Goal: Task Accomplishment & Management: Manage account settings

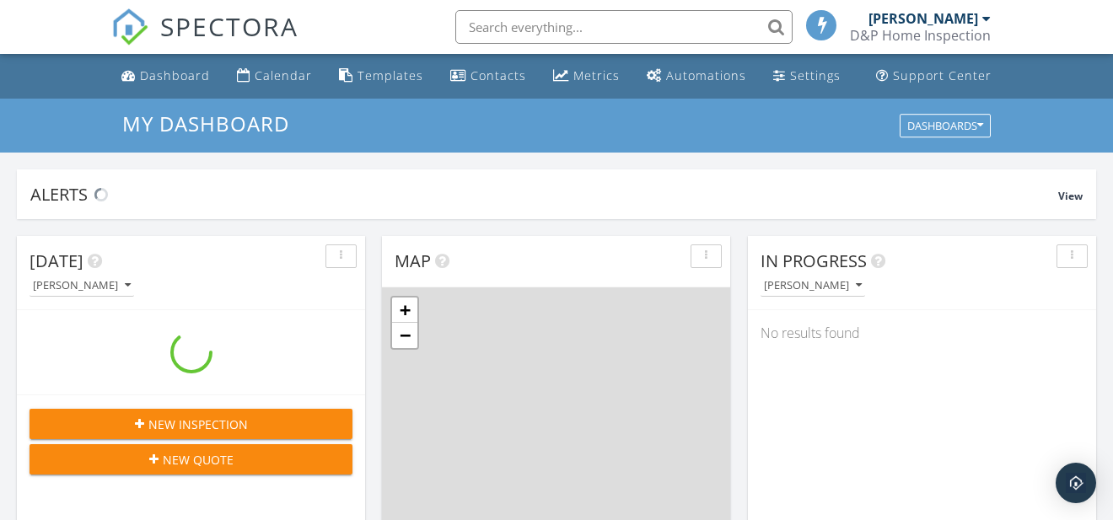
scroll to position [1567, 1145]
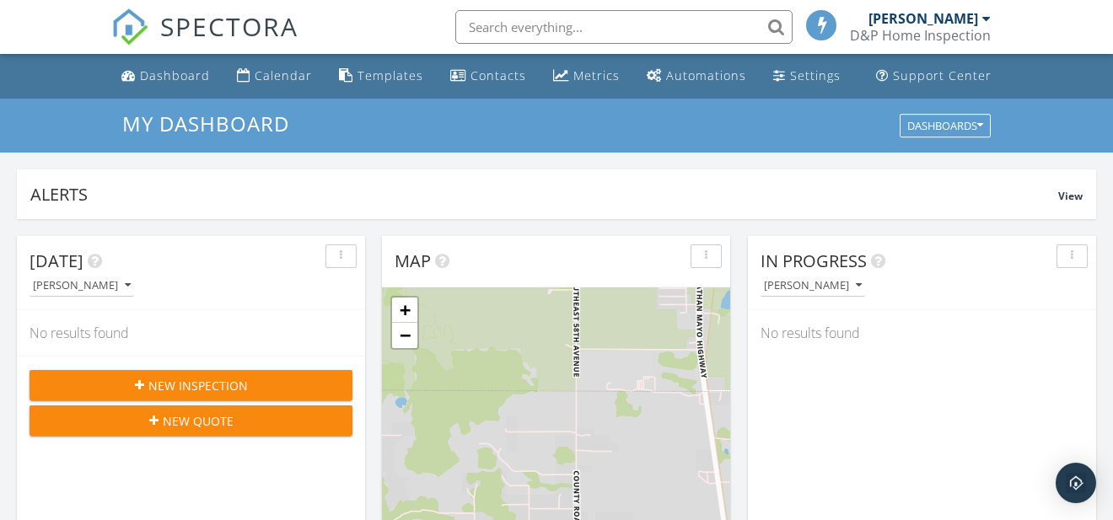
click at [576, 25] on input "text" at bounding box center [623, 27] width 337 height 34
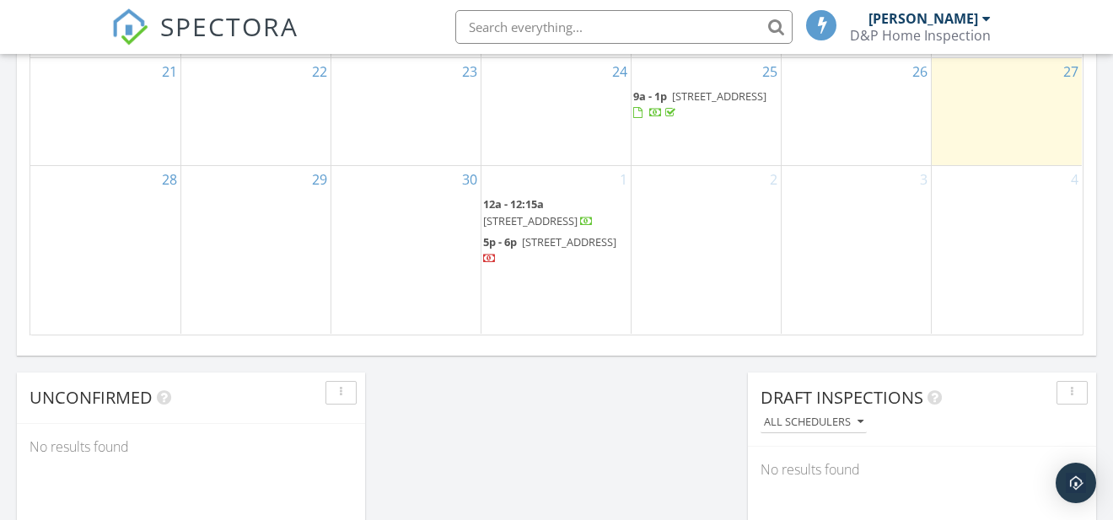
scroll to position [1238, 0]
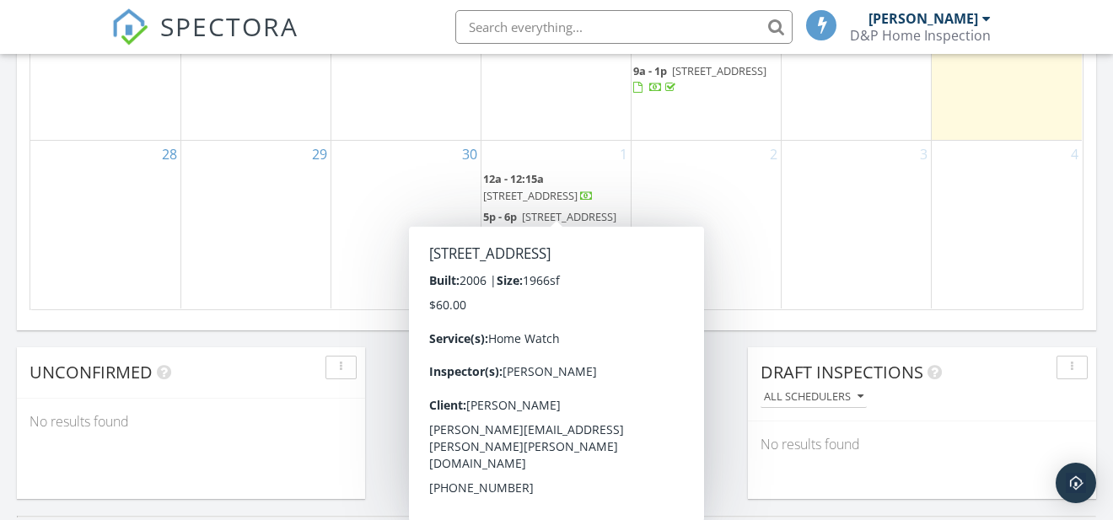
click at [544, 203] on span "[STREET_ADDRESS]" at bounding box center [530, 195] width 94 height 15
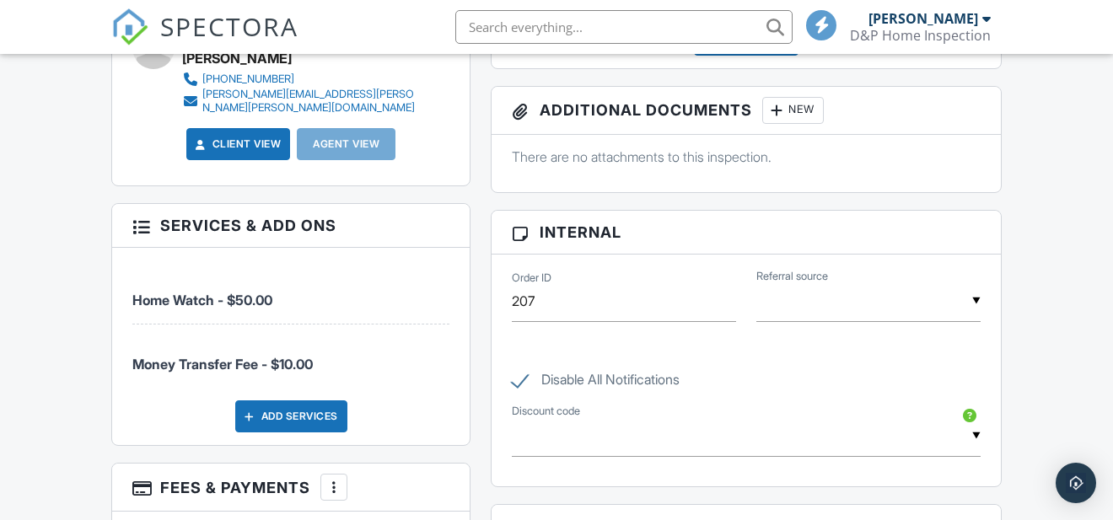
scroll to position [747, 0]
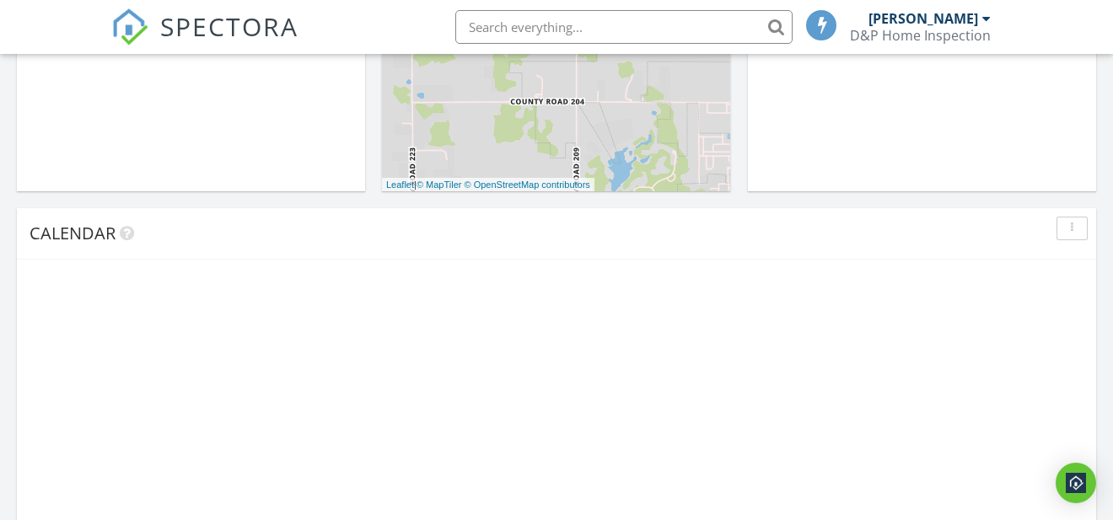
scroll to position [1238, 0]
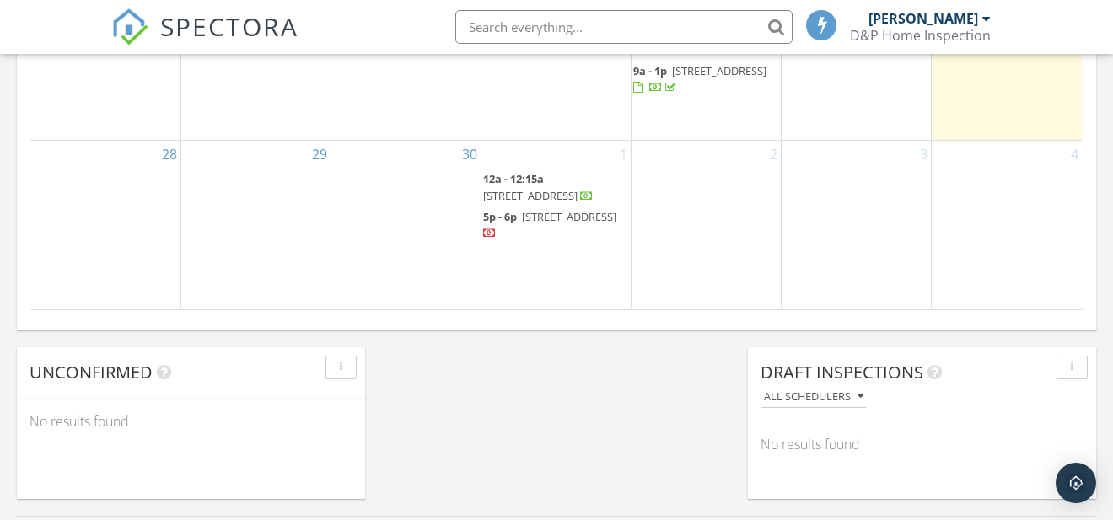
click at [735, 218] on div "2" at bounding box center [706, 224] width 149 height 167
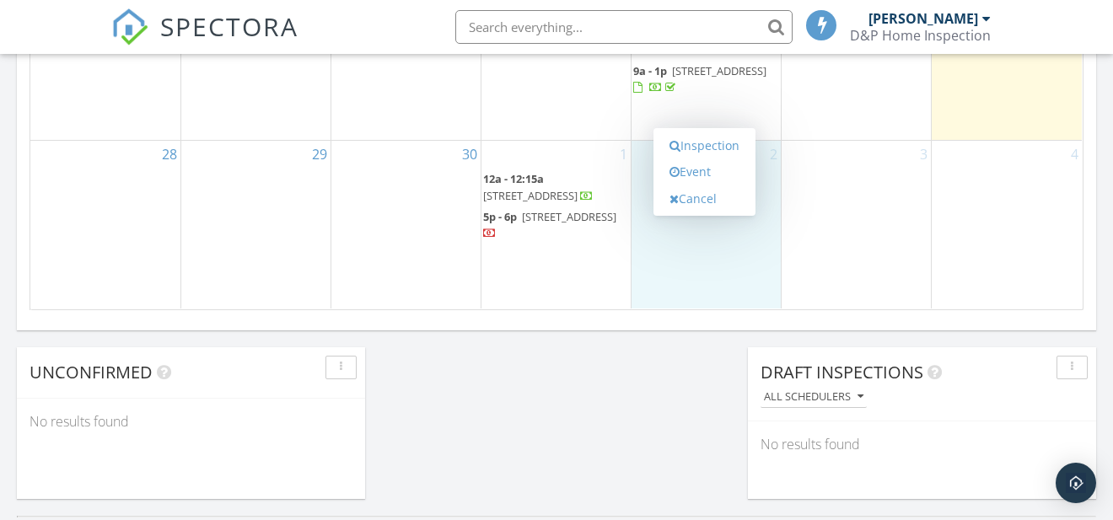
click at [856, 232] on div "3" at bounding box center [856, 224] width 149 height 167
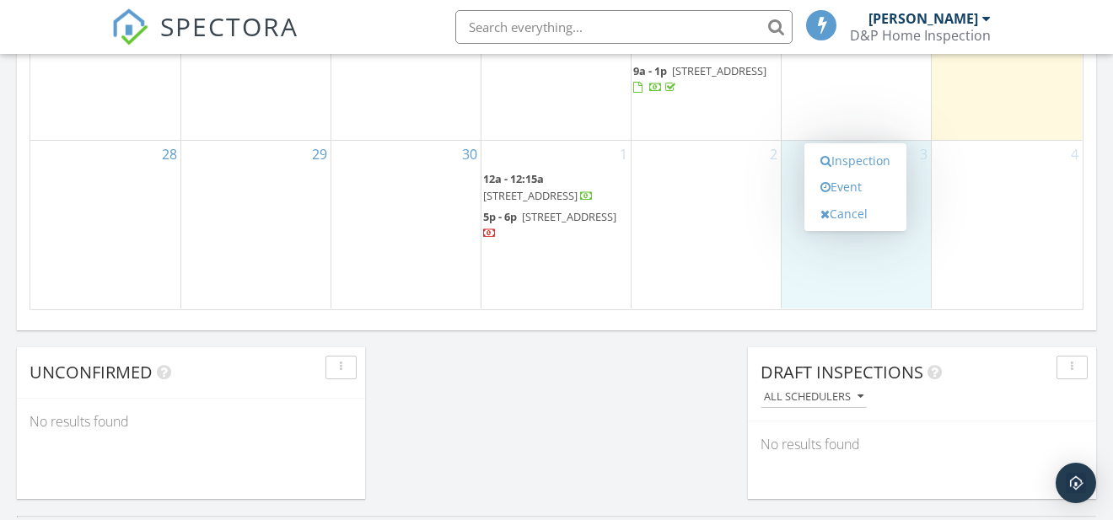
click at [697, 228] on div "2" at bounding box center [706, 224] width 149 height 167
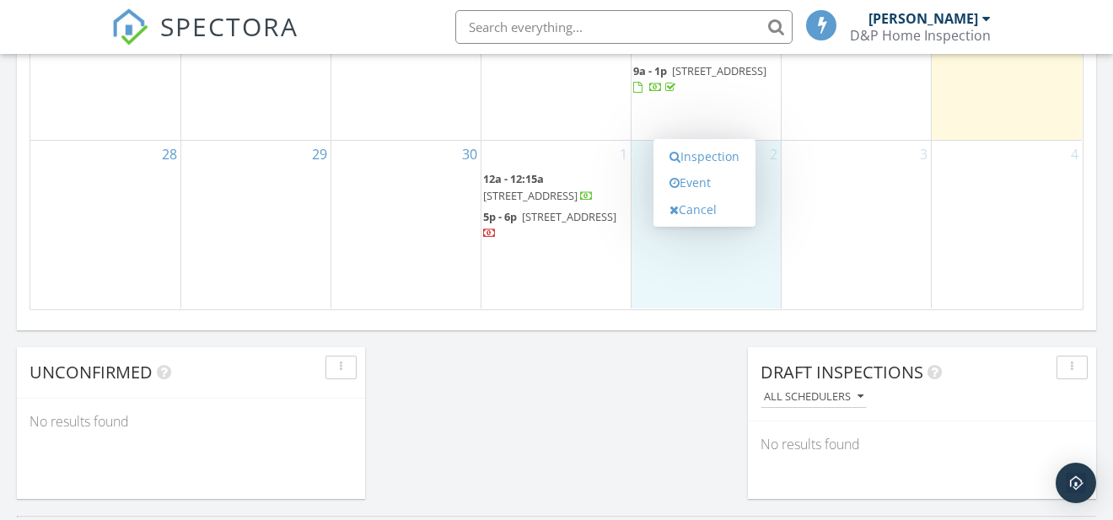
click at [1039, 231] on div "4" at bounding box center [1007, 224] width 150 height 167
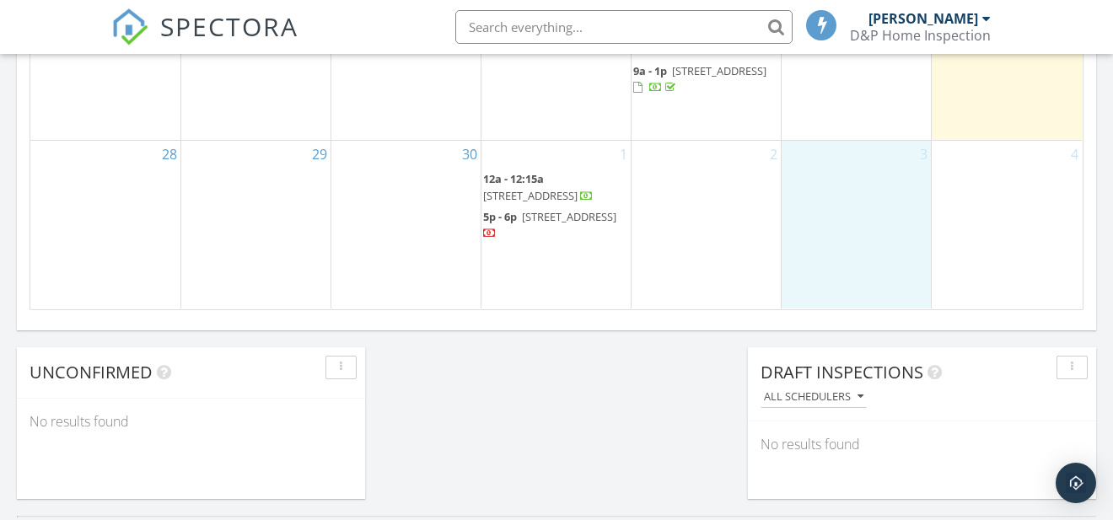
click at [883, 246] on div "3" at bounding box center [856, 224] width 149 height 167
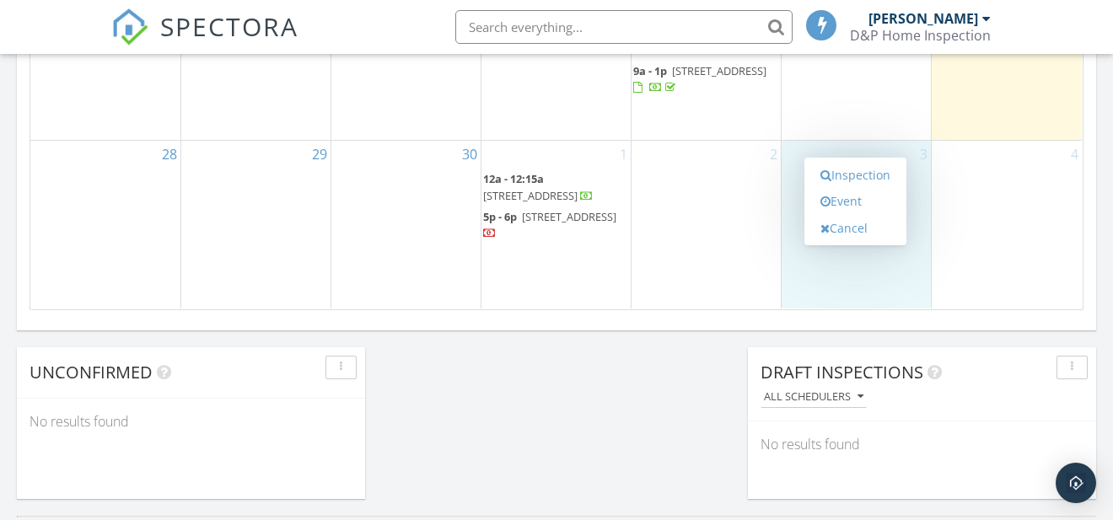
click at [720, 241] on div "2" at bounding box center [706, 224] width 149 height 167
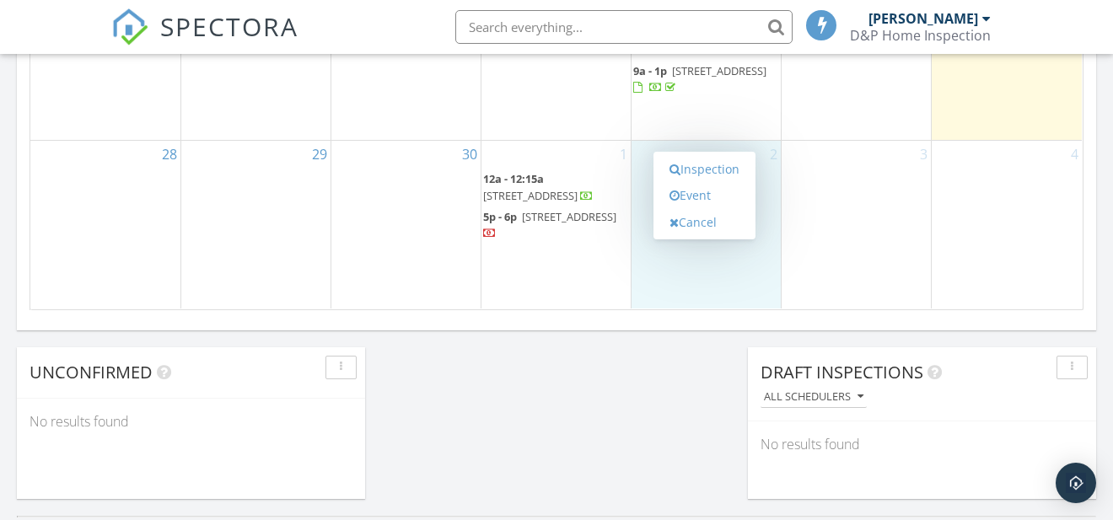
click at [1011, 249] on div "4" at bounding box center [1007, 224] width 150 height 167
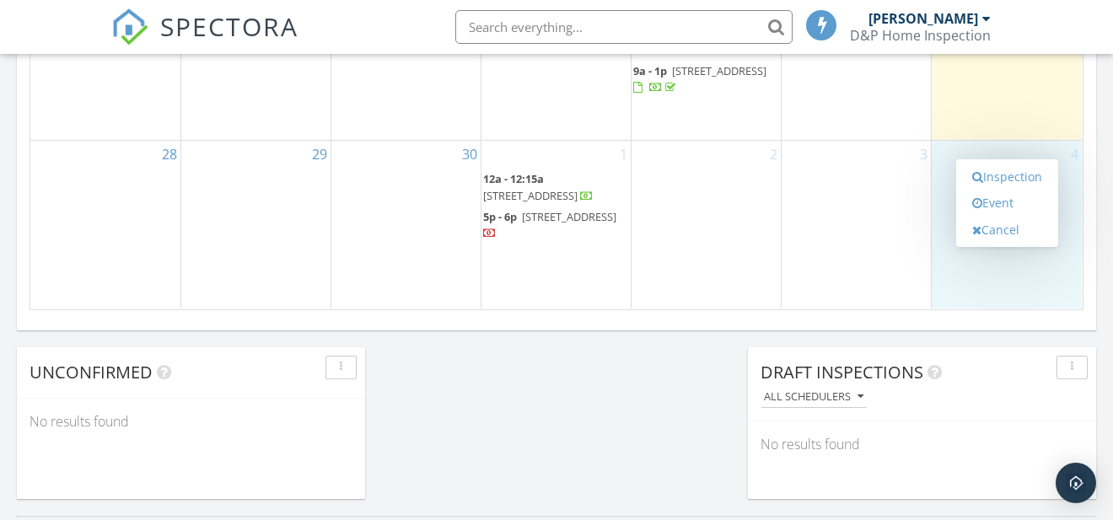
click at [900, 248] on div "3" at bounding box center [856, 224] width 149 height 167
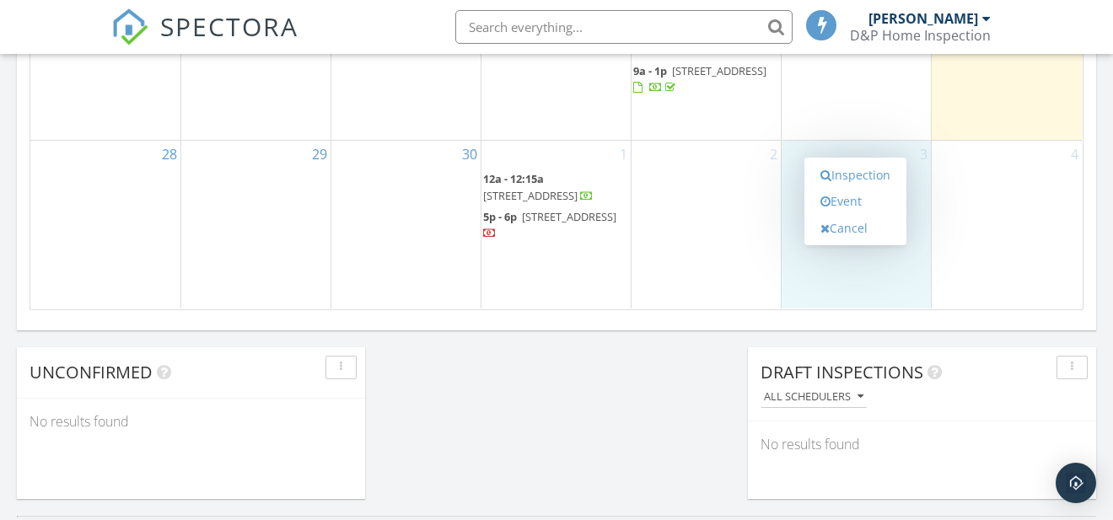
click at [729, 250] on div "2" at bounding box center [706, 224] width 149 height 167
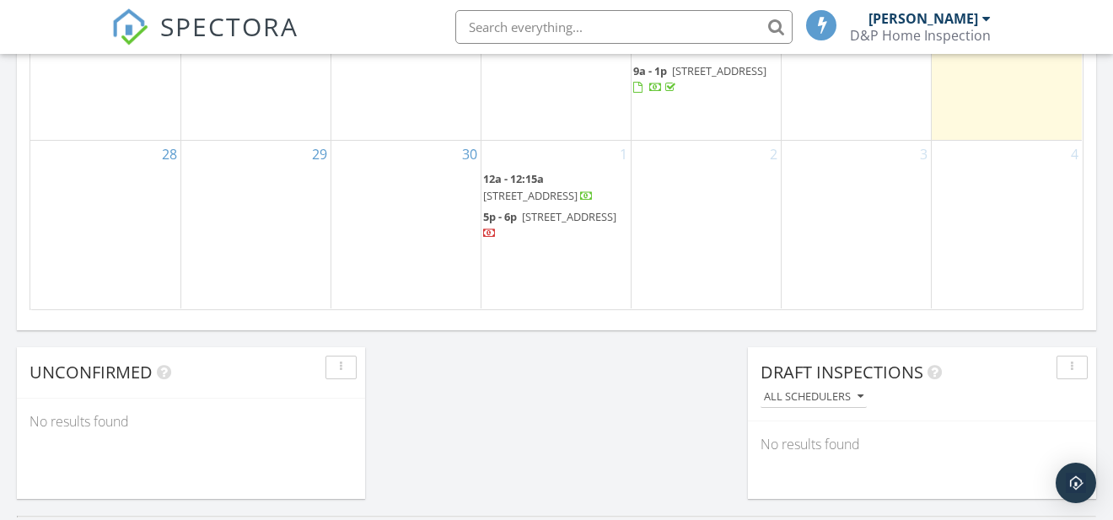
scroll to position [697, 0]
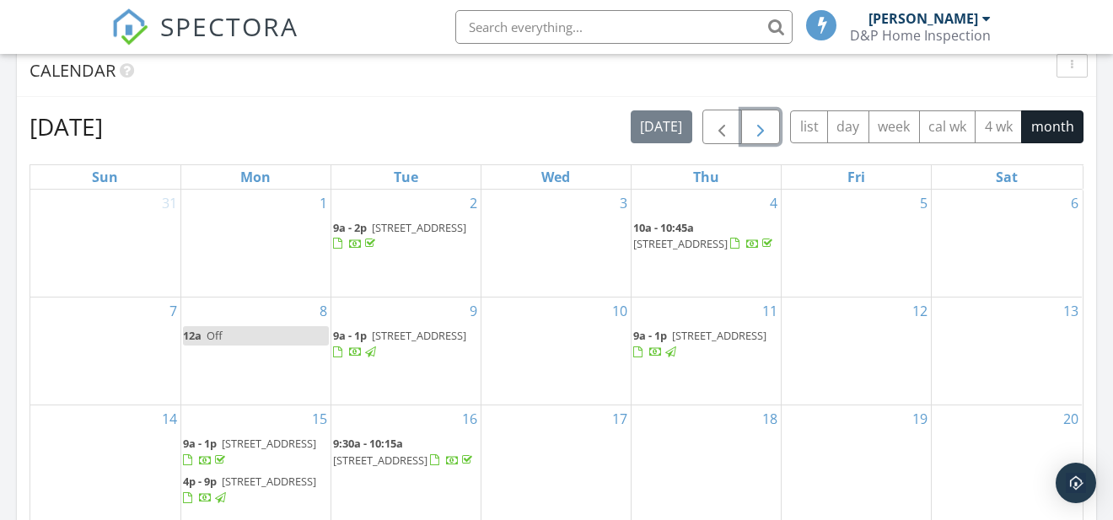
click at [769, 122] on button "button" at bounding box center [761, 127] width 40 height 35
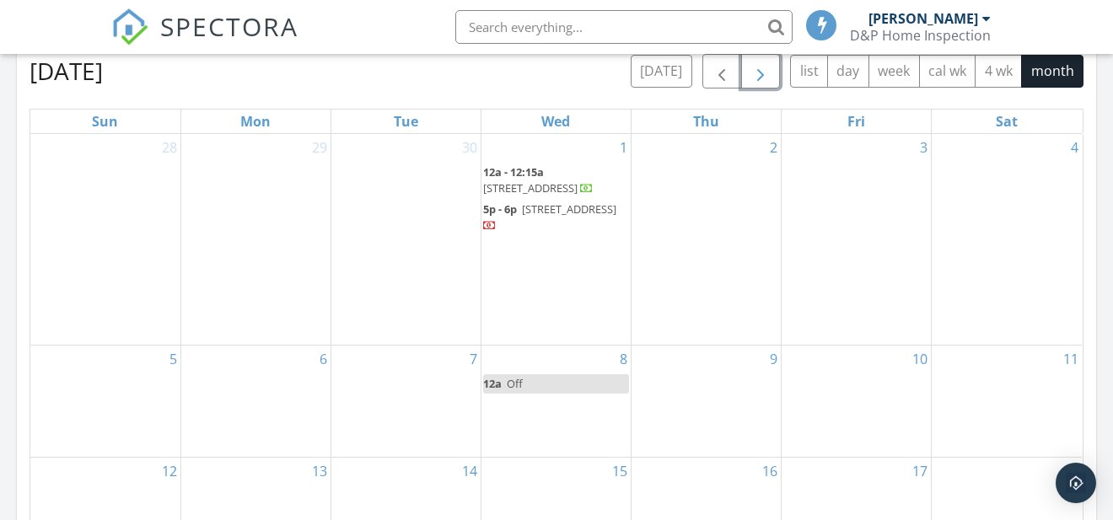
scroll to position [764, 0]
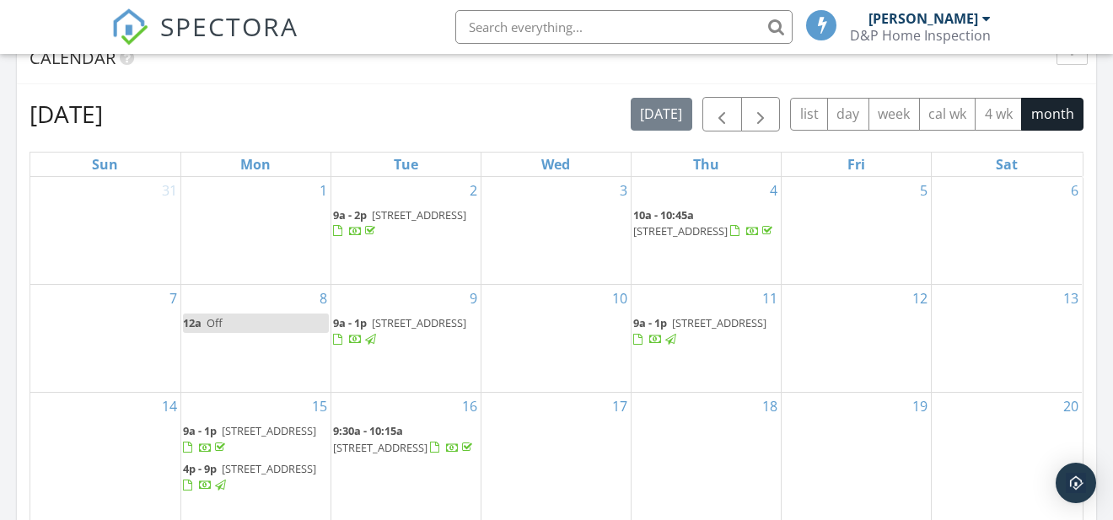
scroll to position [620, 0]
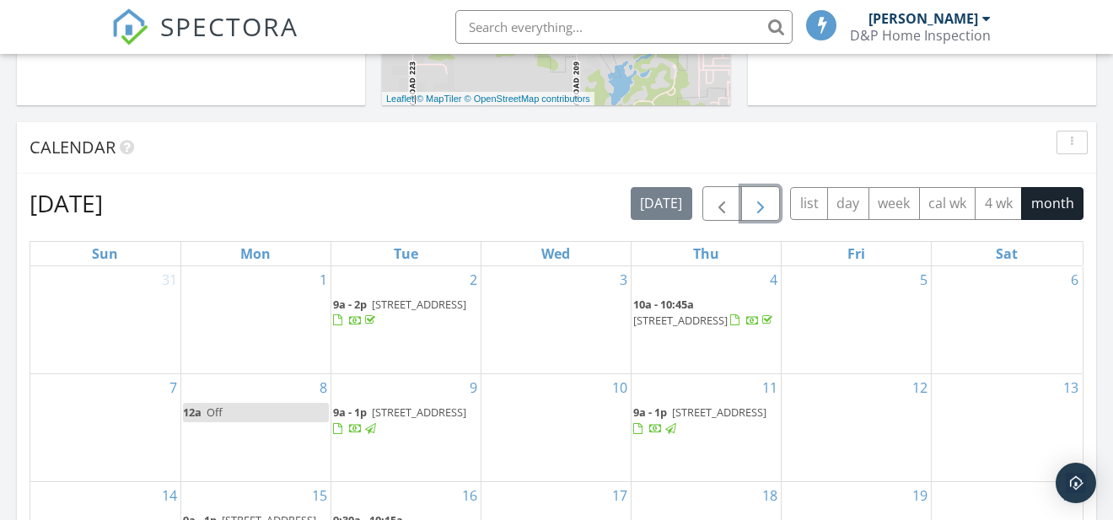
click at [752, 208] on span "button" at bounding box center [761, 204] width 20 height 20
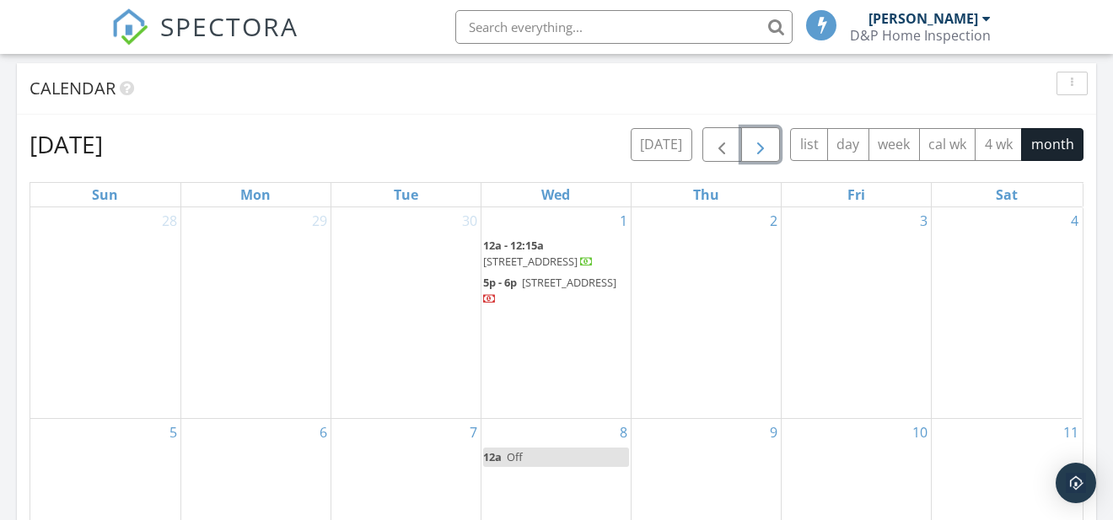
scroll to position [706, 0]
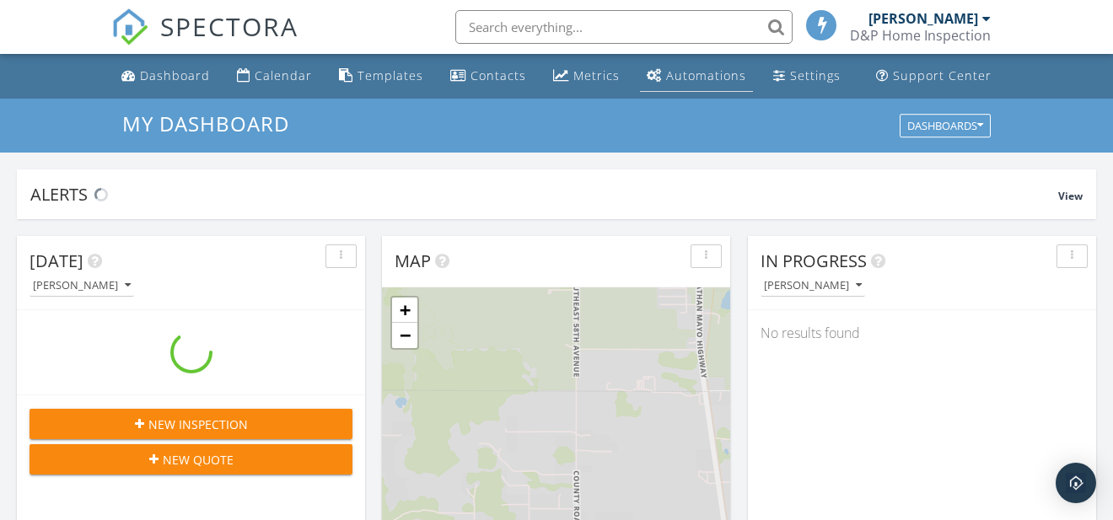
scroll to position [1567, 1145]
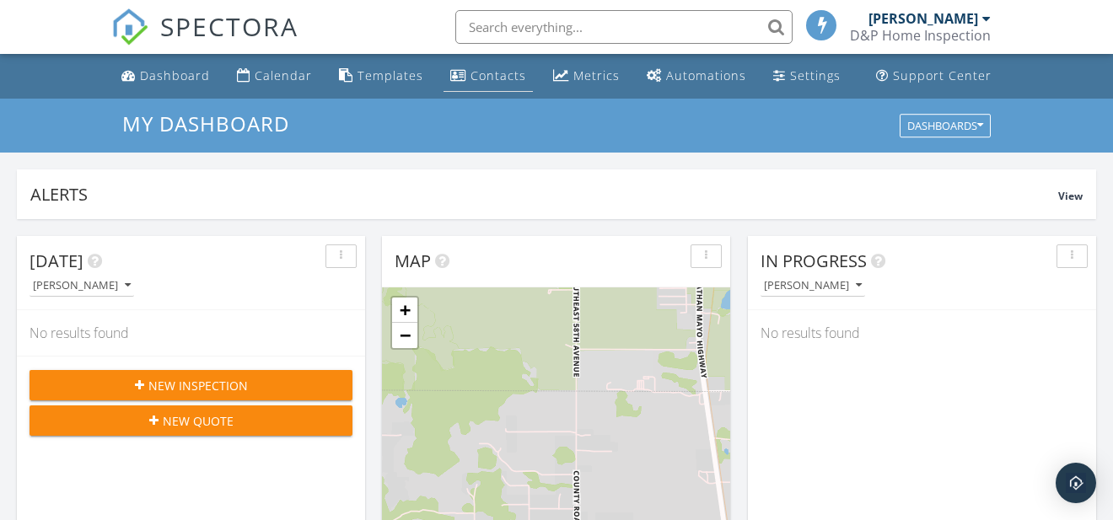
click at [497, 81] on div "Contacts" at bounding box center [499, 75] width 56 height 16
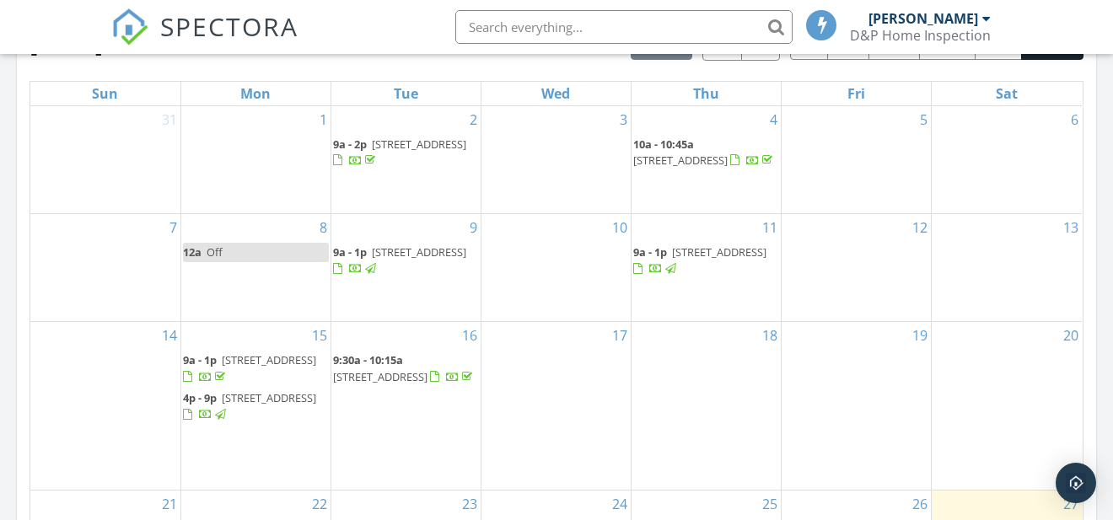
scroll to position [658, 0]
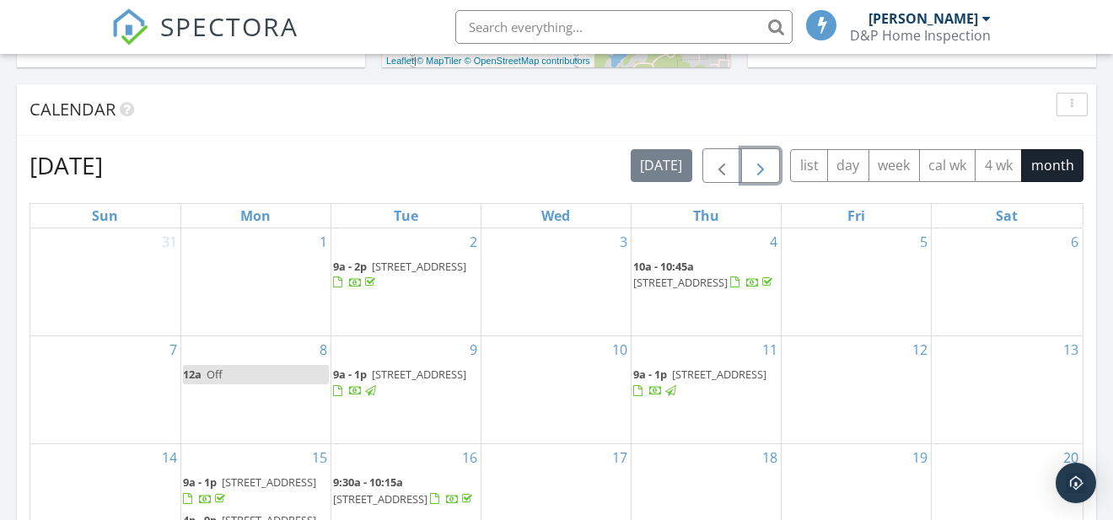
click at [760, 165] on span "button" at bounding box center [761, 166] width 20 height 20
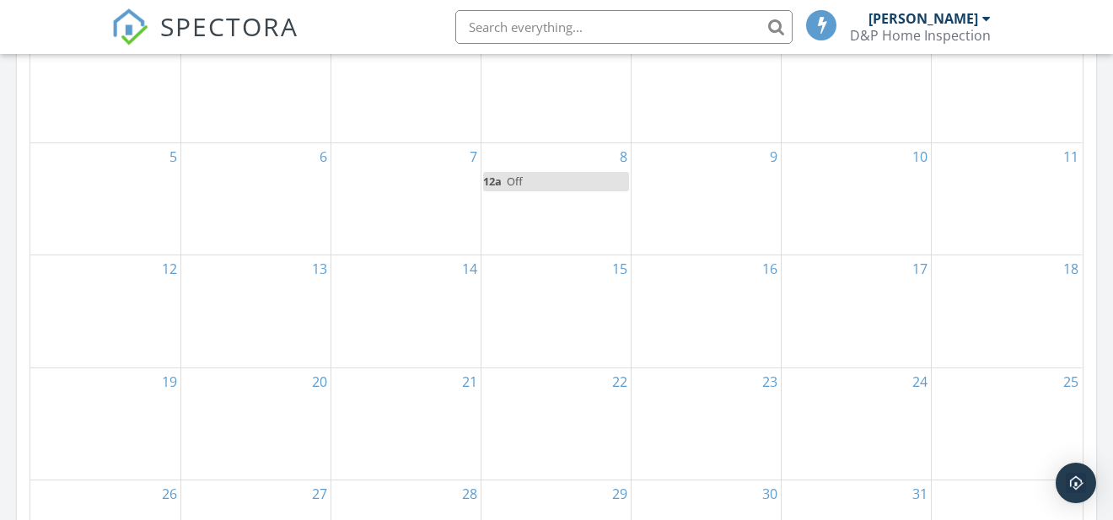
scroll to position [967, 0]
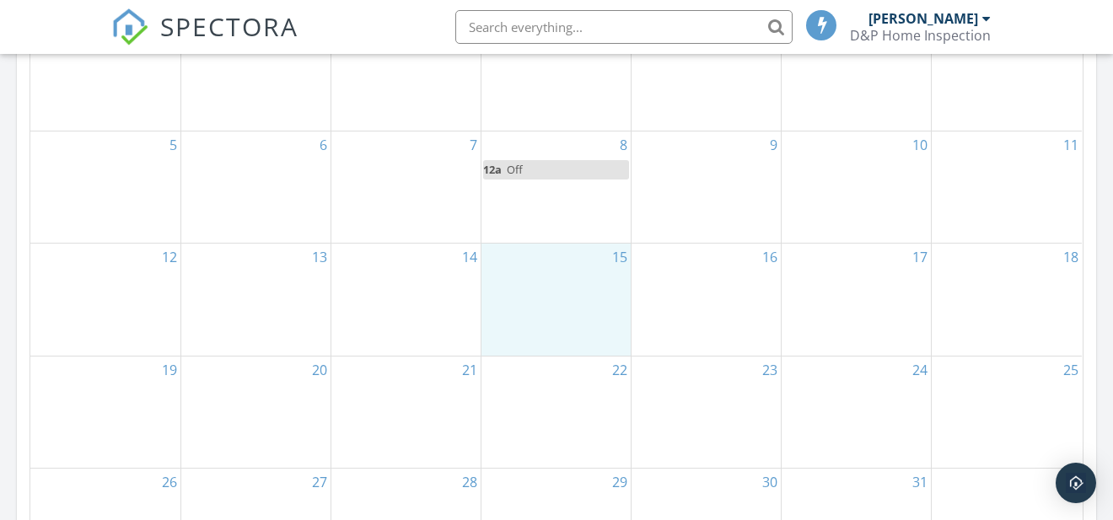
click at [574, 303] on div "15" at bounding box center [556, 299] width 149 height 111
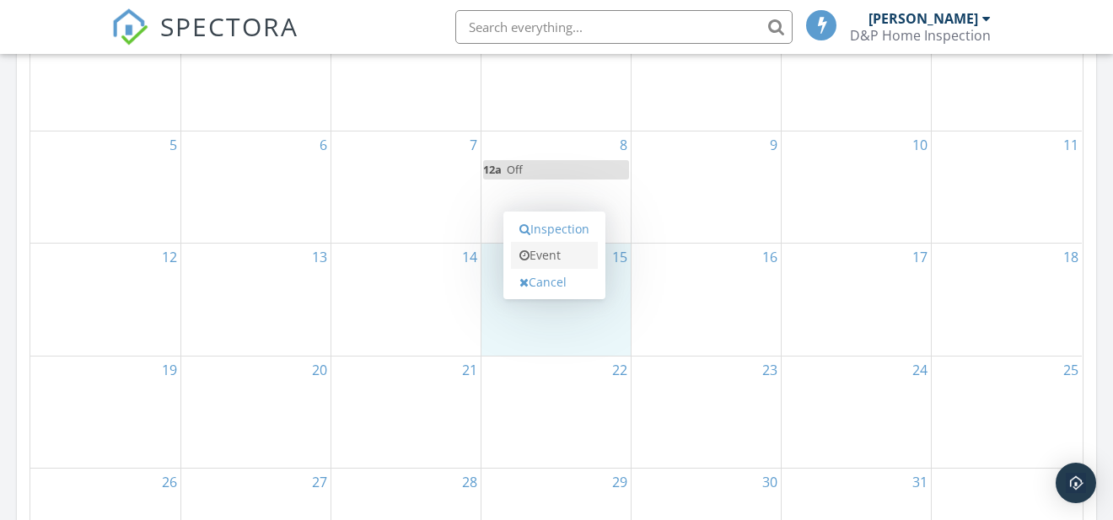
click at [560, 257] on link "Event" at bounding box center [554, 255] width 87 height 27
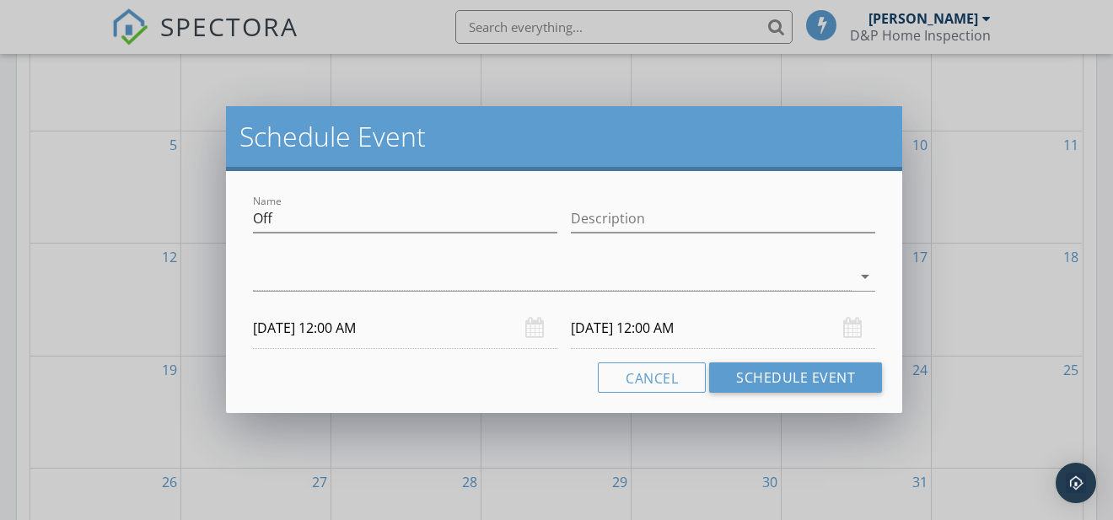
click at [632, 337] on input "[DATE] 12:00 AM" at bounding box center [723, 328] width 305 height 41
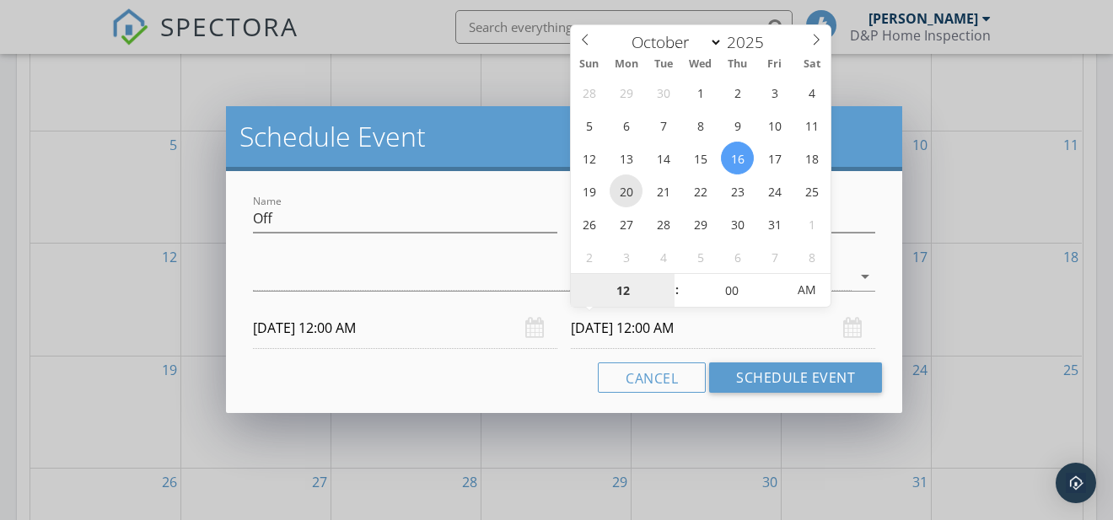
type input "10/20/2025 12:00 AM"
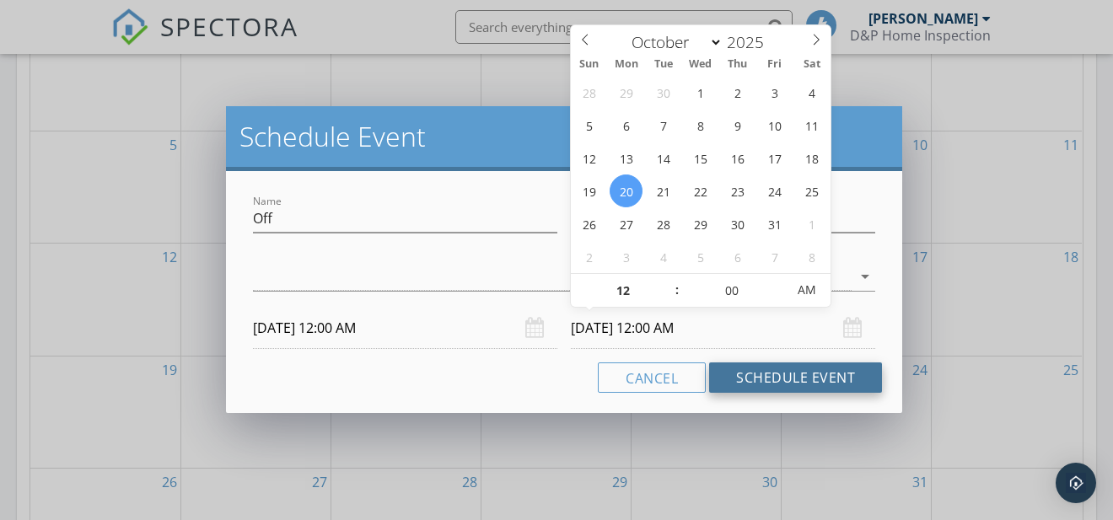
click at [779, 379] on button "Schedule Event" at bounding box center [795, 378] width 173 height 30
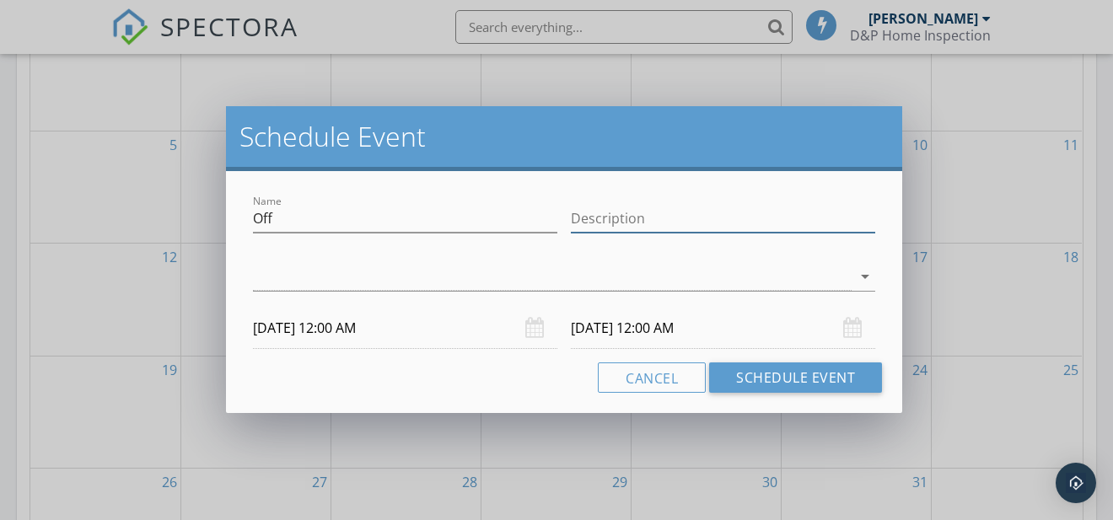
click at [693, 221] on input "Description" at bounding box center [723, 219] width 305 height 28
click at [638, 222] on input "Description" at bounding box center [723, 219] width 305 height 28
type input "National Conference"
click at [423, 285] on div at bounding box center [553, 277] width 600 height 28
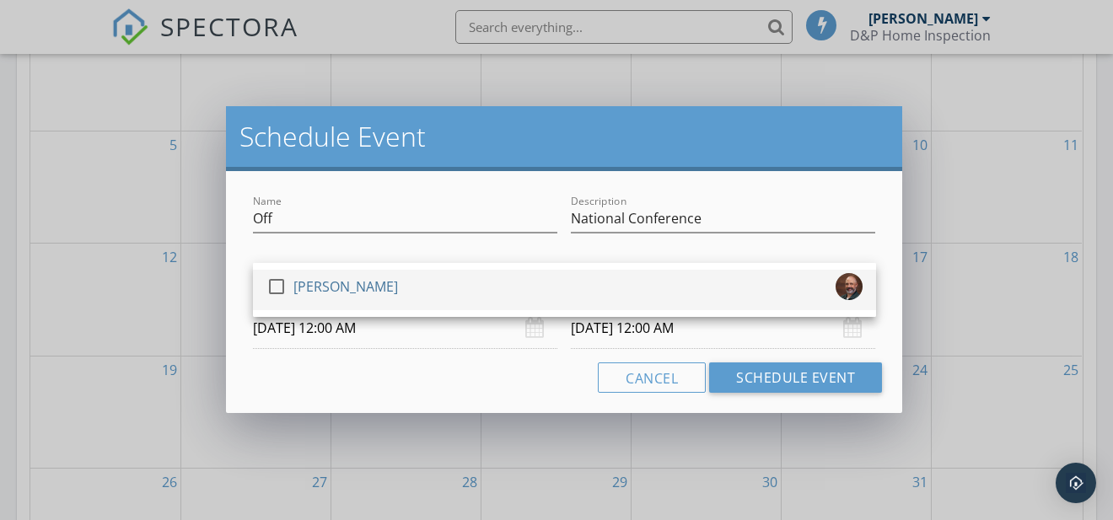
click at [278, 286] on div at bounding box center [276, 286] width 29 height 29
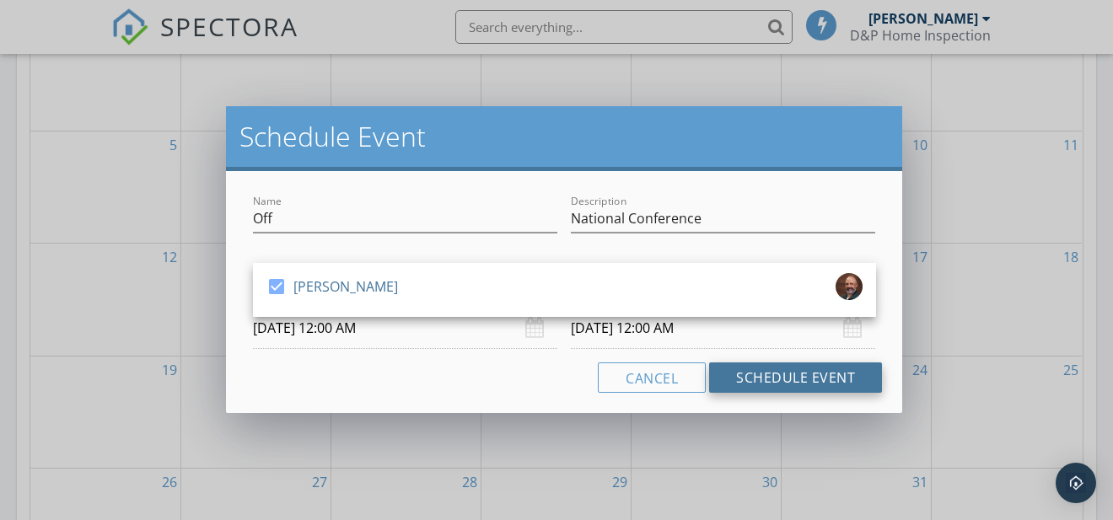
click at [752, 377] on button "Schedule Event" at bounding box center [795, 378] width 173 height 30
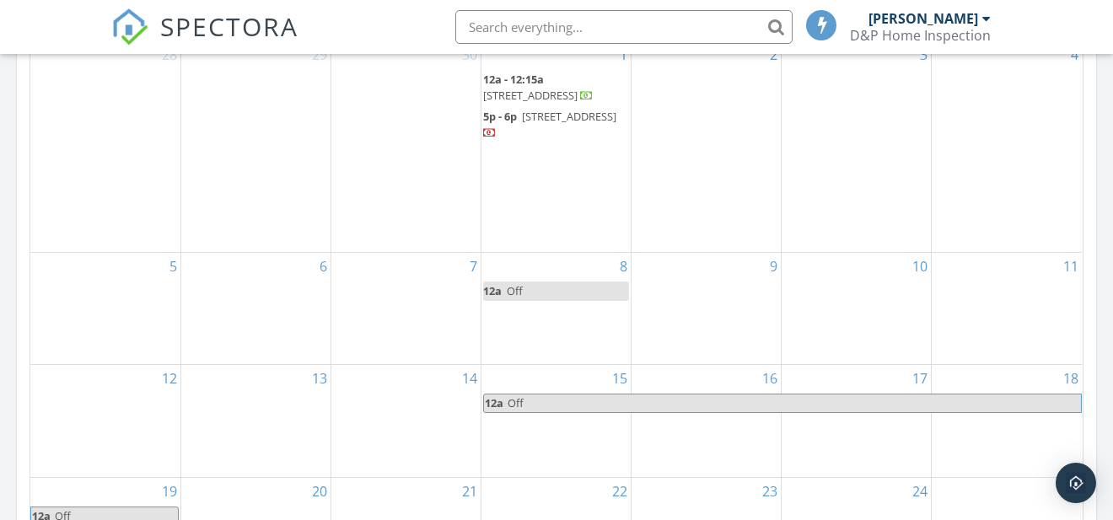
scroll to position [866, 0]
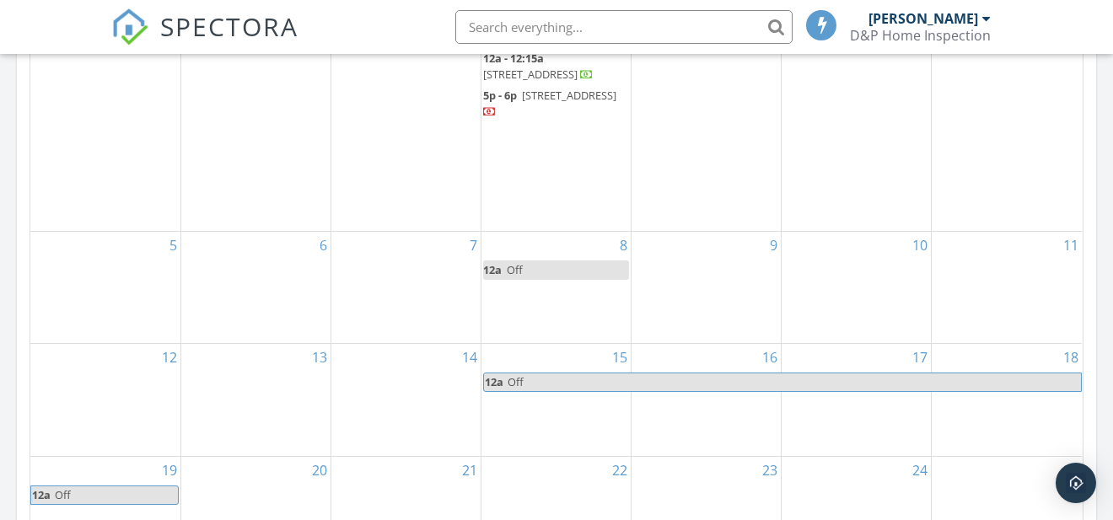
click at [607, 26] on input "text" at bounding box center [623, 27] width 337 height 34
click at [491, 26] on input "3528042014" at bounding box center [623, 27] width 337 height 34
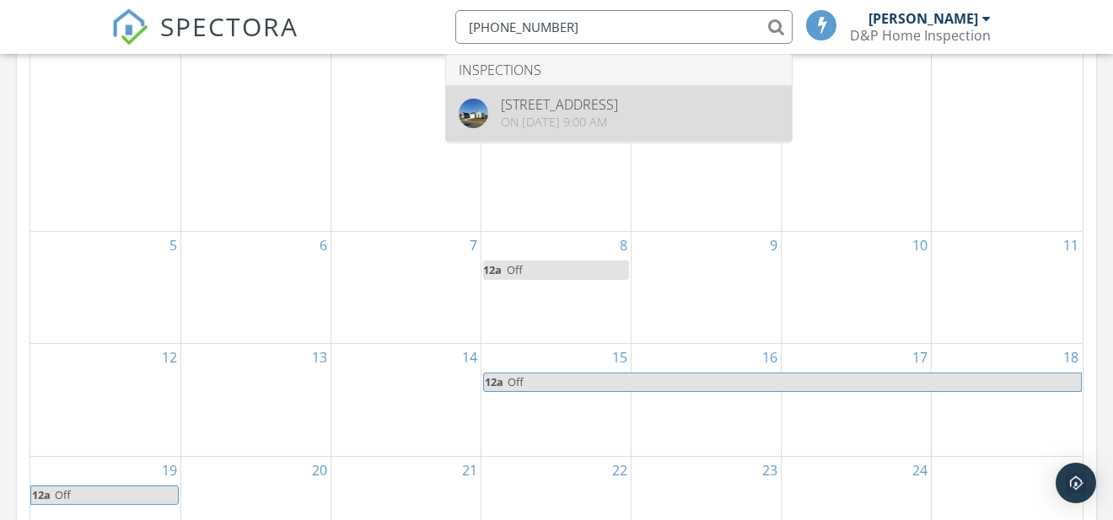
type input "352-804-2014"
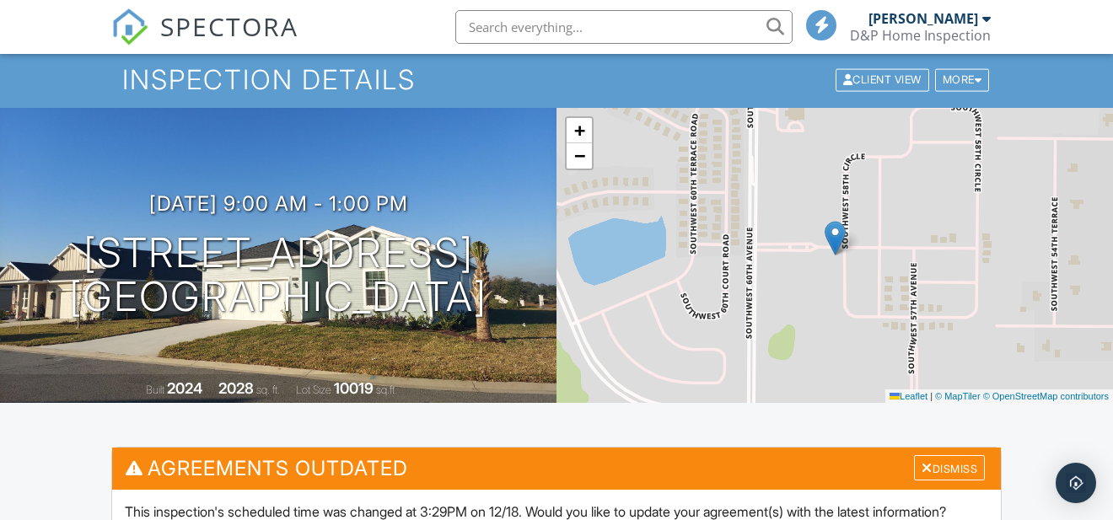
scroll to position [89, 0]
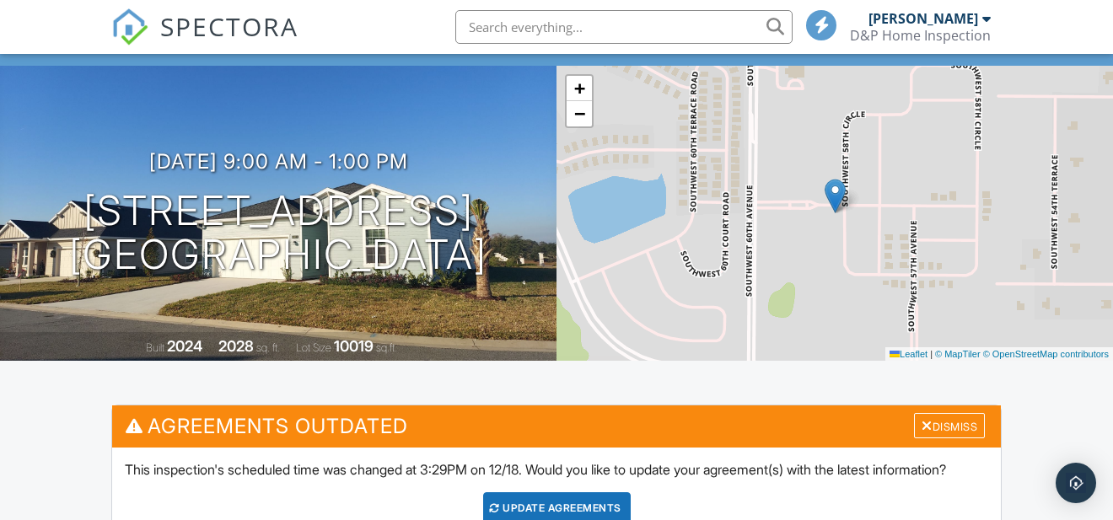
click at [29, 33] on nav "SPECTORA Dirk Houglum D&P Home Inspection Role: Inspector Change Role Dashboard…" at bounding box center [556, 27] width 1113 height 54
click at [941, 424] on div "Dismiss" at bounding box center [949, 426] width 71 height 26
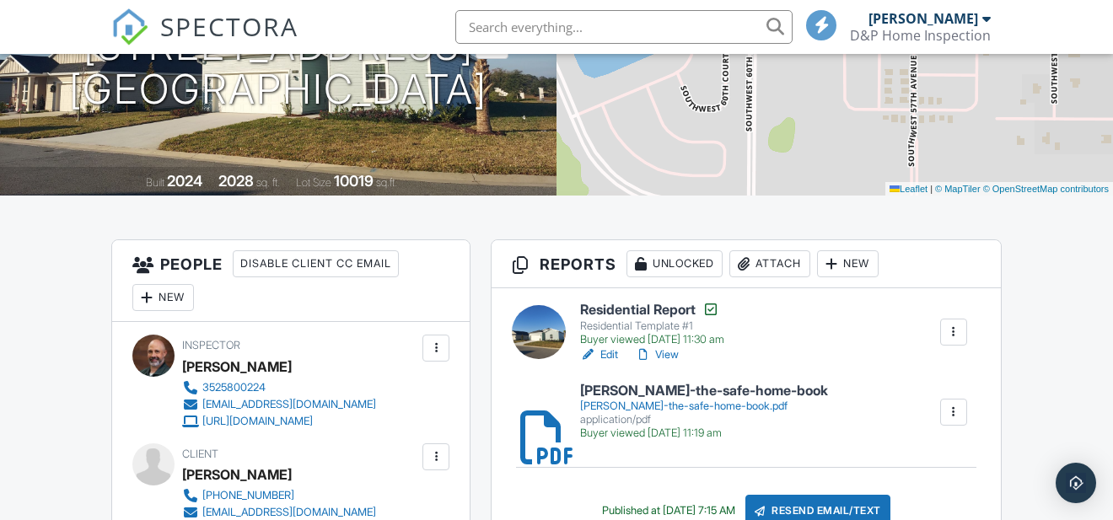
scroll to position [0, 0]
